Goal: Task Accomplishment & Management: Manage account settings

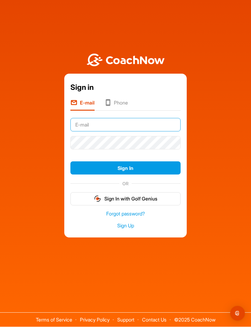
click at [133, 119] on input "text" at bounding box center [125, 124] width 110 height 13
type input "[EMAIL_ADDRESS][DOMAIN_NAME]"
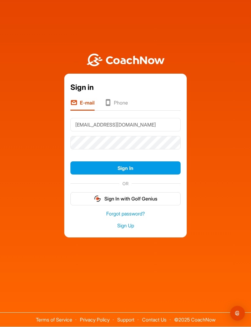
click at [151, 162] on button "Sign In" at bounding box center [125, 168] width 110 height 13
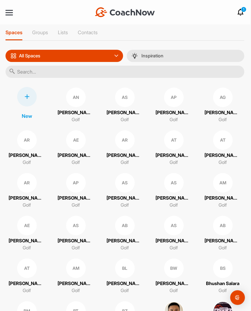
click at [9, 5] on nav "+ Create New Space New Group New Tag New List New Template 1 Notifications Invi…" at bounding box center [124, 12] width 251 height 24
click at [11, 12] on div at bounding box center [9, 12] width 7 height 5
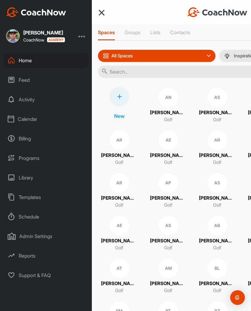
click at [25, 158] on div "Programs" at bounding box center [46, 158] width 86 height 15
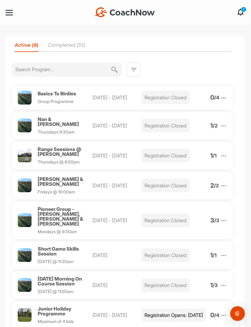
click at [14, 10] on nav "+ Create New Space New Group New Tag New List New Template 1 Notifications Invi…" at bounding box center [124, 12] width 251 height 24
click at [9, 13] on div at bounding box center [9, 12] width 7 height 1
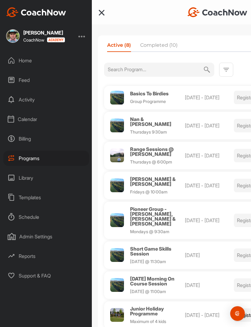
click at [85, 35] on div at bounding box center [81, 35] width 7 height 7
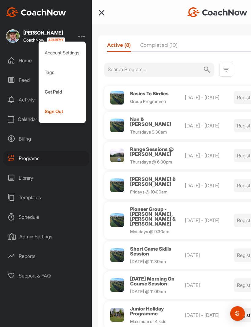
click at [61, 116] on div "Sign Out" at bounding box center [62, 112] width 47 height 20
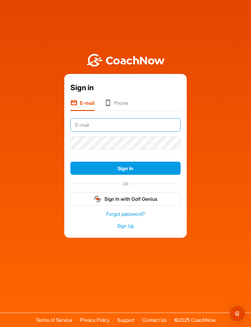
click at [142, 132] on input "text" at bounding box center [125, 124] width 110 height 13
click at [225, 150] on div "Sign in E-mail Phone Sign In OR Sign In with Golf Genius Forgot password? Sign …" at bounding box center [125, 141] width 245 height 191
click at [151, 132] on input "text" at bounding box center [125, 124] width 110 height 13
type input "[EMAIL_ADDRESS][DOMAIN_NAME]"
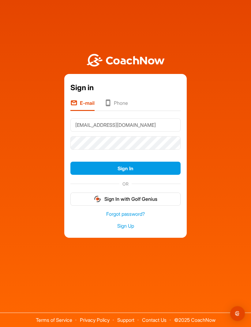
click at [146, 175] on button "Sign In" at bounding box center [125, 168] width 110 height 13
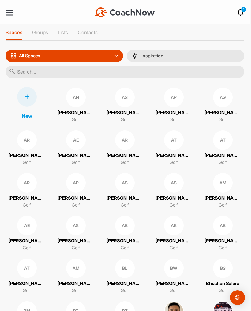
click at [8, 12] on div at bounding box center [9, 12] width 7 height 1
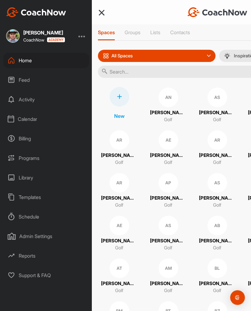
click at [23, 159] on div "Programs" at bounding box center [46, 158] width 86 height 15
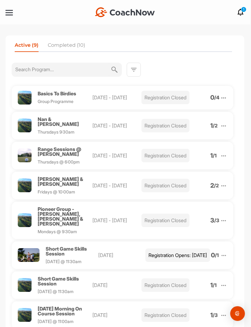
click at [223, 252] on img at bounding box center [223, 255] width 7 height 7
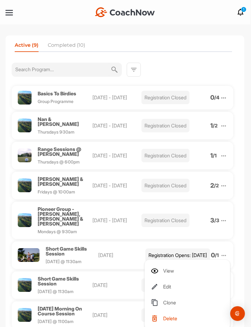
click at [174, 282] on li "Edit" at bounding box center [188, 287] width 75 height 10
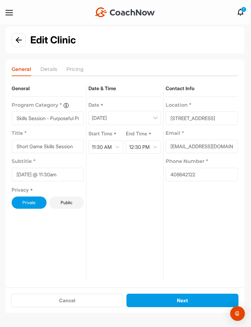
scroll to position [2, 0]
click at [190, 307] on button "Next" at bounding box center [182, 300] width 112 height 13
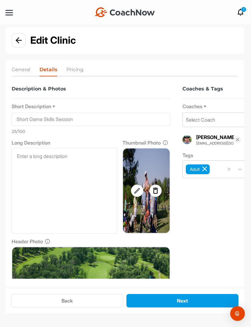
click at [138, 189] on img at bounding box center [137, 190] width 12 height 7
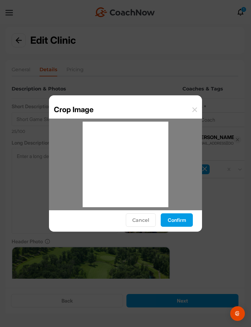
click at [177, 221] on button "Confirm" at bounding box center [176, 219] width 32 height 13
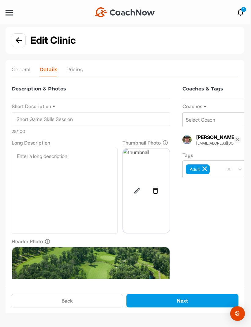
click at [80, 293] on img at bounding box center [81, 292] width 7 height 7
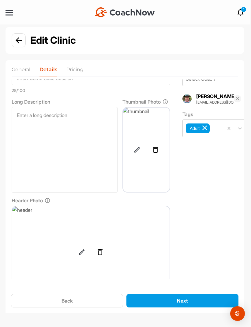
scroll to position [41, 0]
click at [181, 307] on button "Next" at bounding box center [182, 300] width 112 height 13
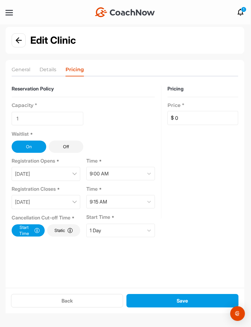
click at [180, 307] on button "Save" at bounding box center [182, 300] width 112 height 13
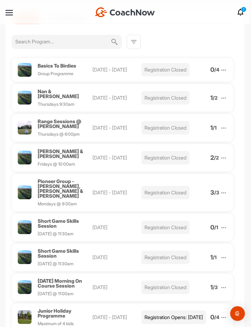
scroll to position [28, 0]
click at [44, 248] on span "Short Game Skills Session" at bounding box center [58, 253] width 41 height 11
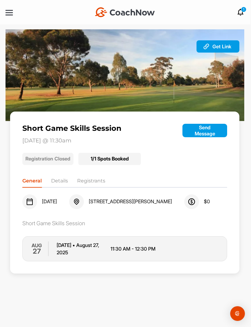
click at [86, 181] on li "Registrants" at bounding box center [91, 182] width 28 height 10
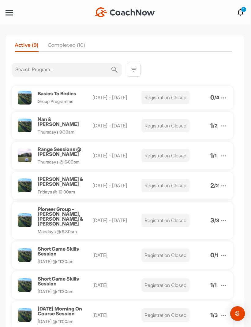
click at [225, 252] on img at bounding box center [223, 255] width 7 height 7
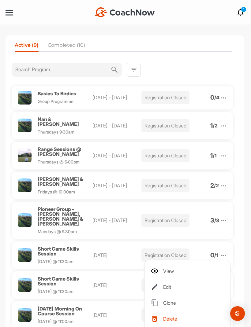
click at [168, 311] on li "Delete" at bounding box center [188, 319] width 75 height 10
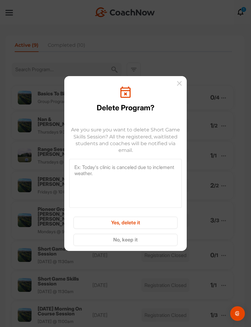
click at [158, 223] on button "Yes, delete it" at bounding box center [125, 223] width 104 height 12
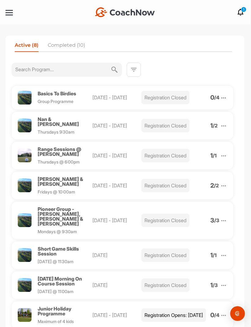
click at [9, 12] on div at bounding box center [9, 12] width 7 height 5
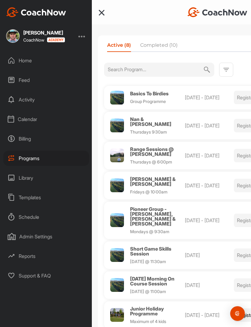
click at [84, 39] on div at bounding box center [81, 35] width 7 height 7
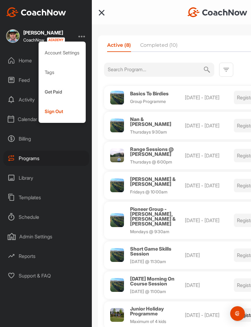
click at [48, 113] on div "Sign Out" at bounding box center [62, 112] width 47 height 20
